Goal: Transaction & Acquisition: Purchase product/service

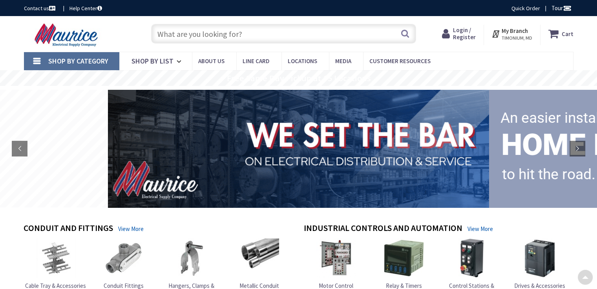
click at [341, 32] on input "text" at bounding box center [283, 34] width 265 height 20
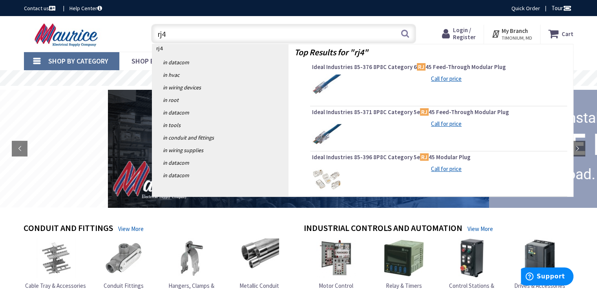
type input "rj45"
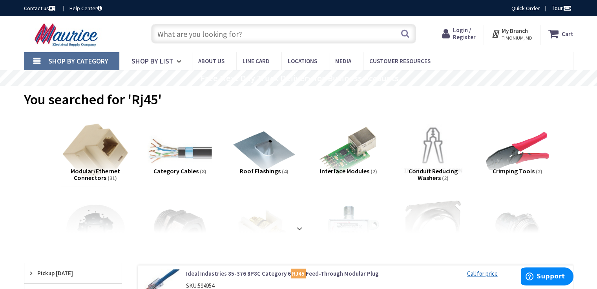
click at [96, 163] on img at bounding box center [95, 151] width 71 height 71
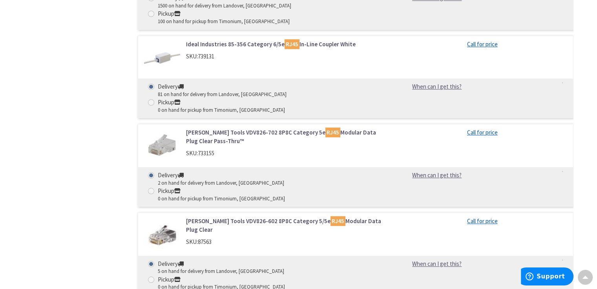
scroll to position [693, 0]
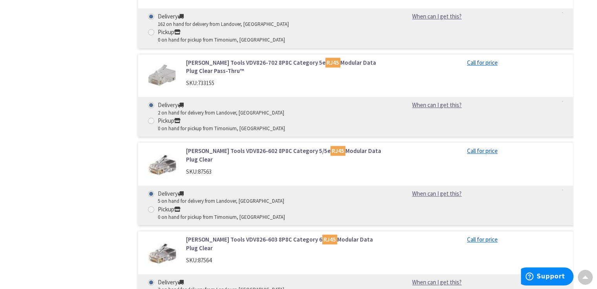
scroll to position [876, 0]
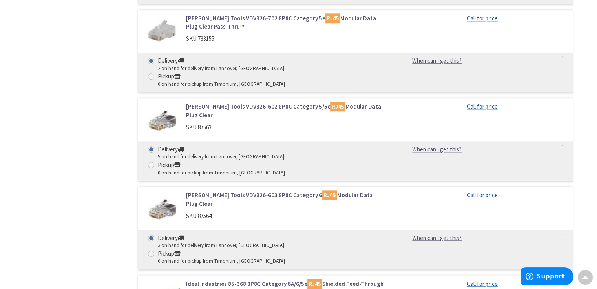
click at [270, 280] on link "Ideal Industries 85-368 8P8C Category 6A/6/5e RJ45 Shielded Feed-Through Modula…" at bounding box center [286, 288] width 200 height 17
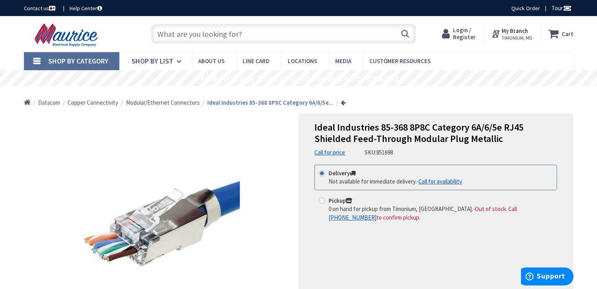
click at [513, 36] on span "TIMONIUM, MD" at bounding box center [517, 38] width 31 height 6
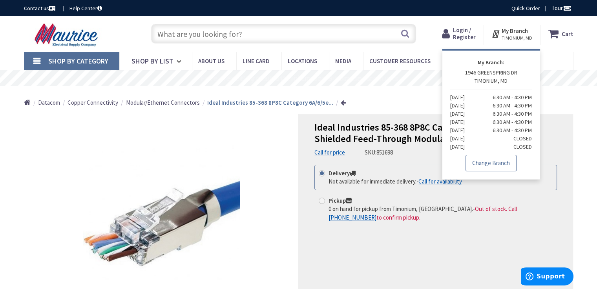
click at [484, 161] on link "Change Branch" at bounding box center [491, 163] width 51 height 16
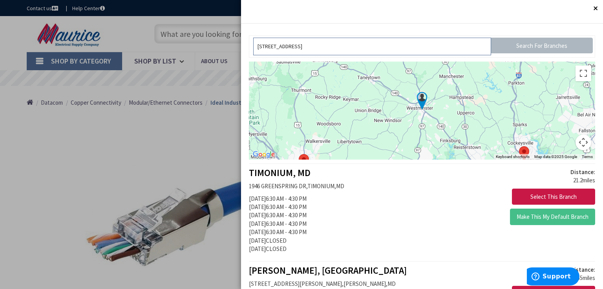
drag, startPoint x: 373, startPoint y: 45, endPoint x: 255, endPoint y: 46, distance: 118.2
click at [255, 46] on input "[STREET_ADDRESS]" at bounding box center [372, 47] width 238 height 18
type input "20016"
click at [519, 42] on input "Search For Branches" at bounding box center [542, 46] width 102 height 16
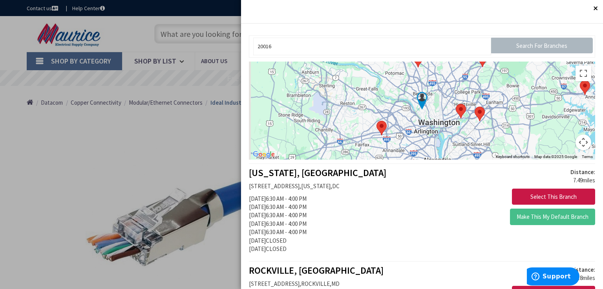
click at [457, 112] on img at bounding box center [461, 111] width 16 height 21
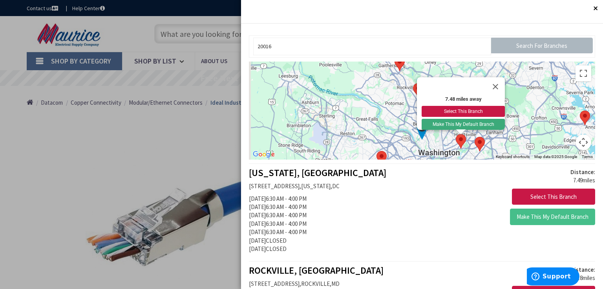
click at [454, 120] on button "Make This My Default Branch" at bounding box center [463, 124] width 83 height 11
